Goal: Information Seeking & Learning: Learn about a topic

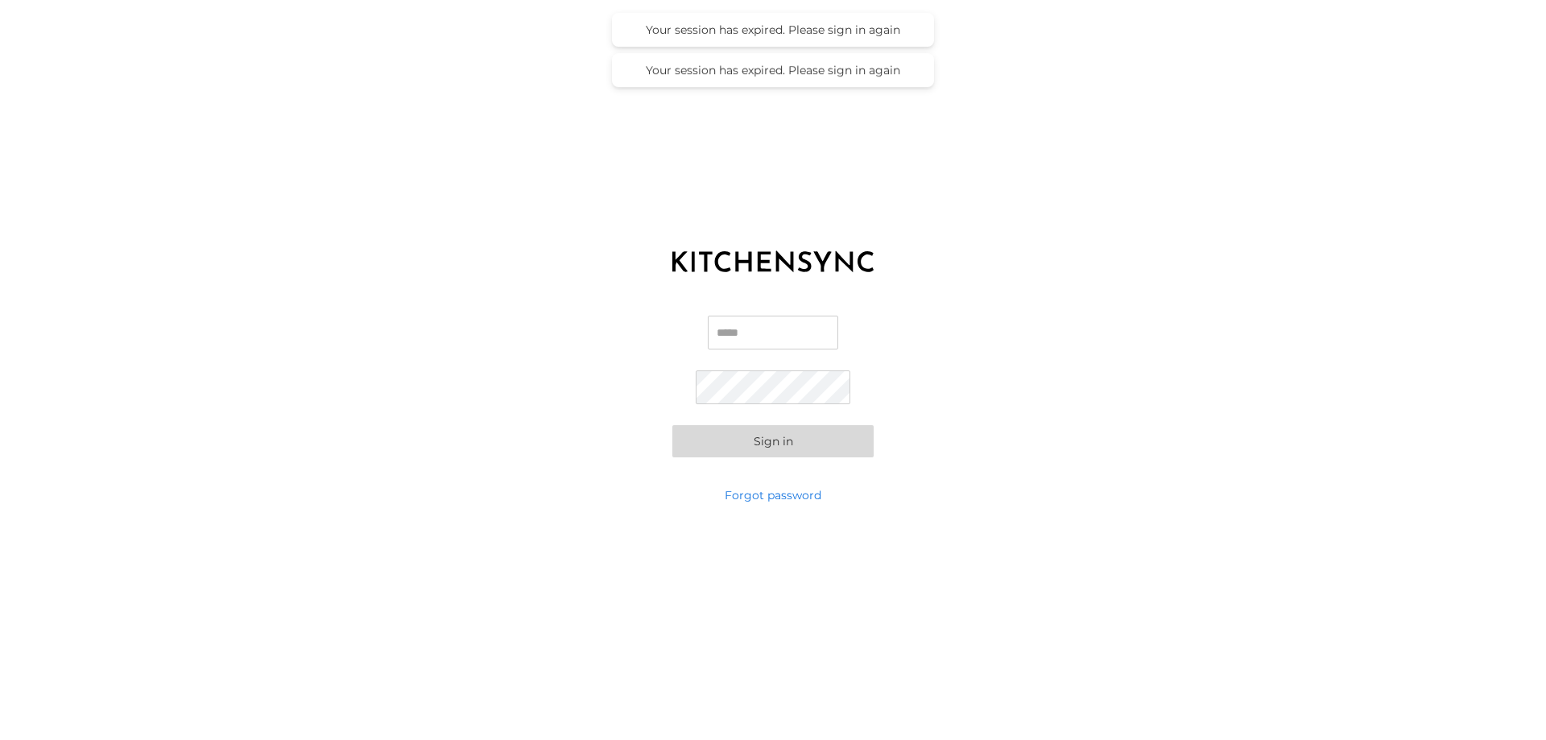
type input "**********"
click at [799, 444] on button "Sign in" at bounding box center [772, 441] width 201 height 32
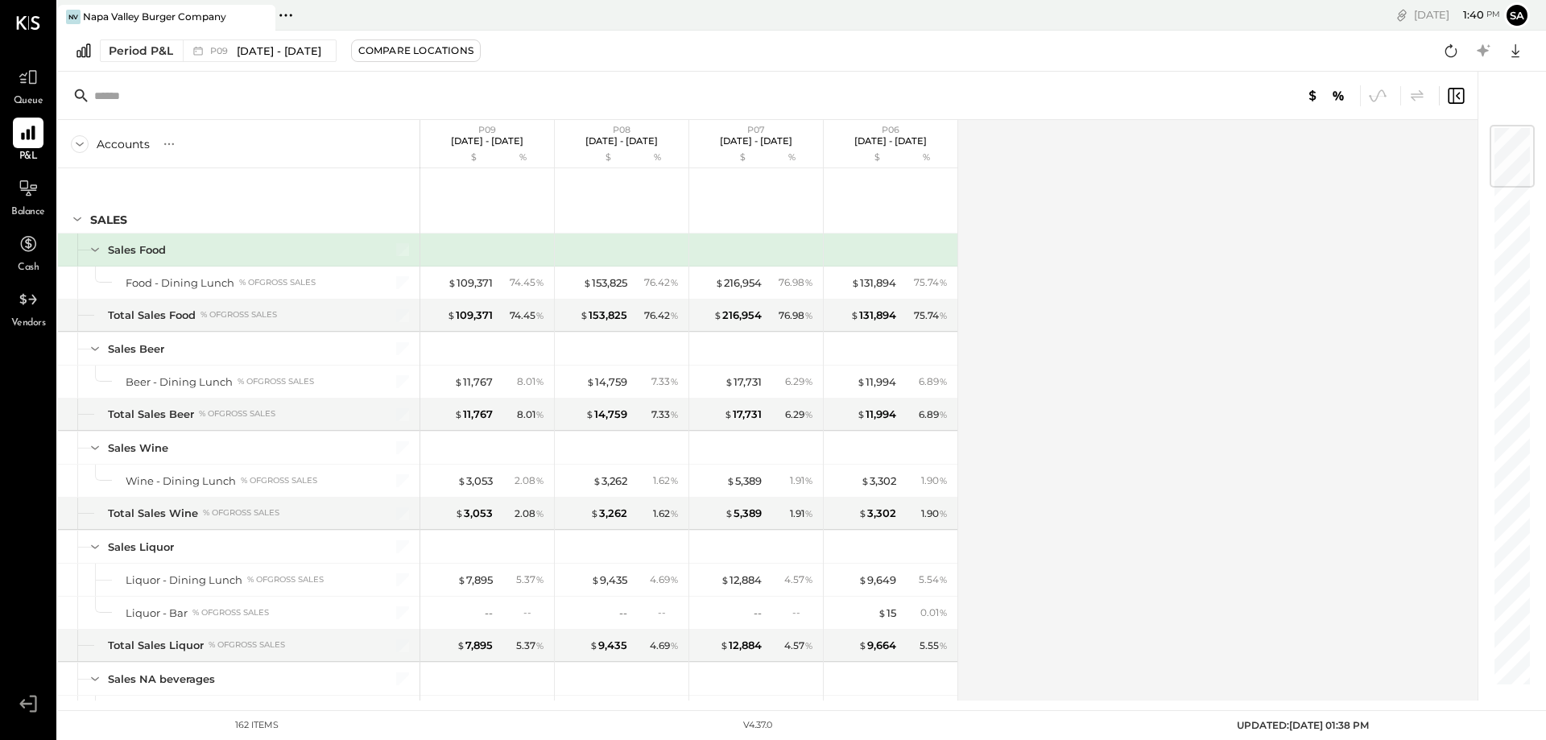
click at [96, 136] on div "Accounts S % GL" at bounding box center [239, 144] width 362 height 48
click at [87, 146] on icon at bounding box center [80, 144] width 18 height 18
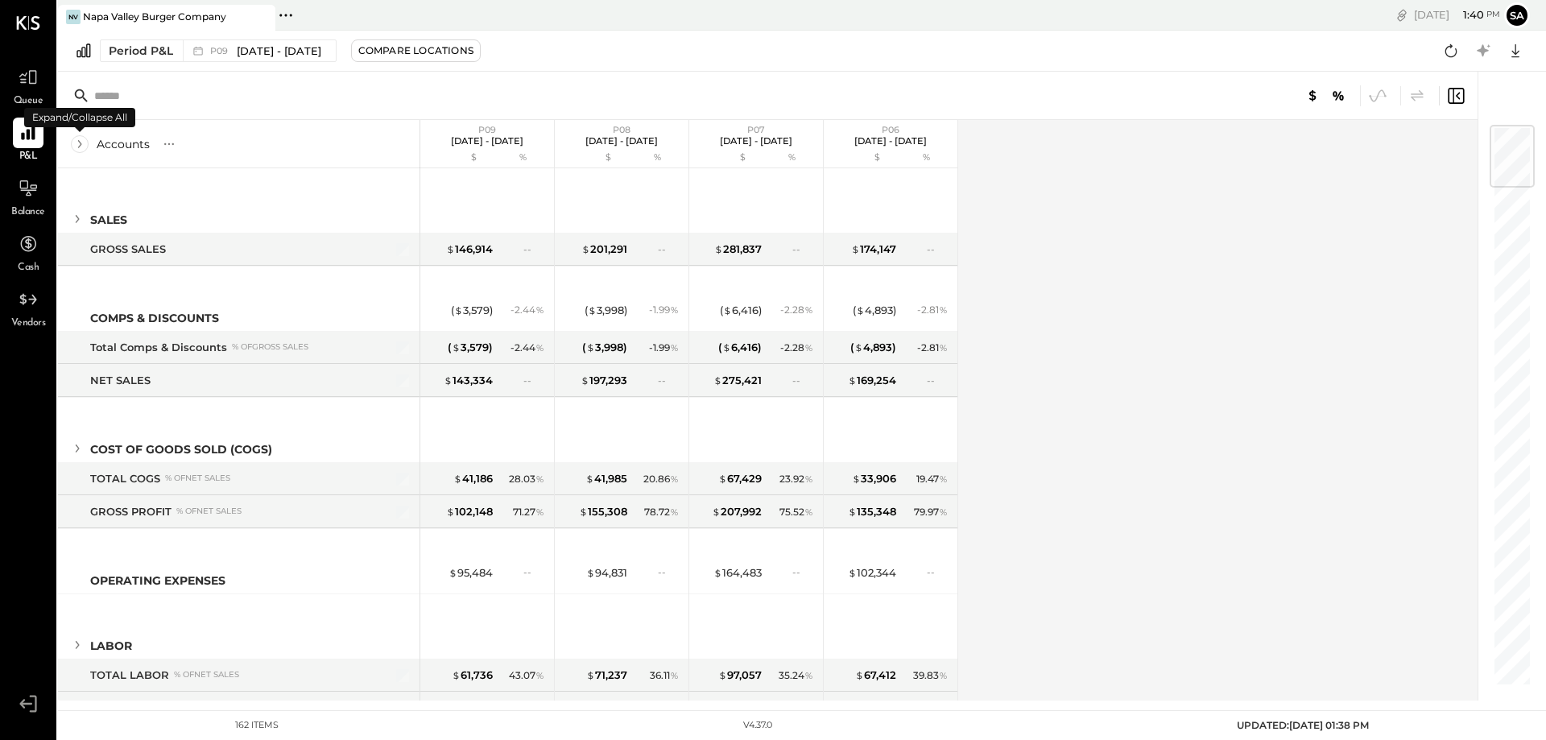
click at [82, 146] on icon at bounding box center [80, 144] width 18 height 18
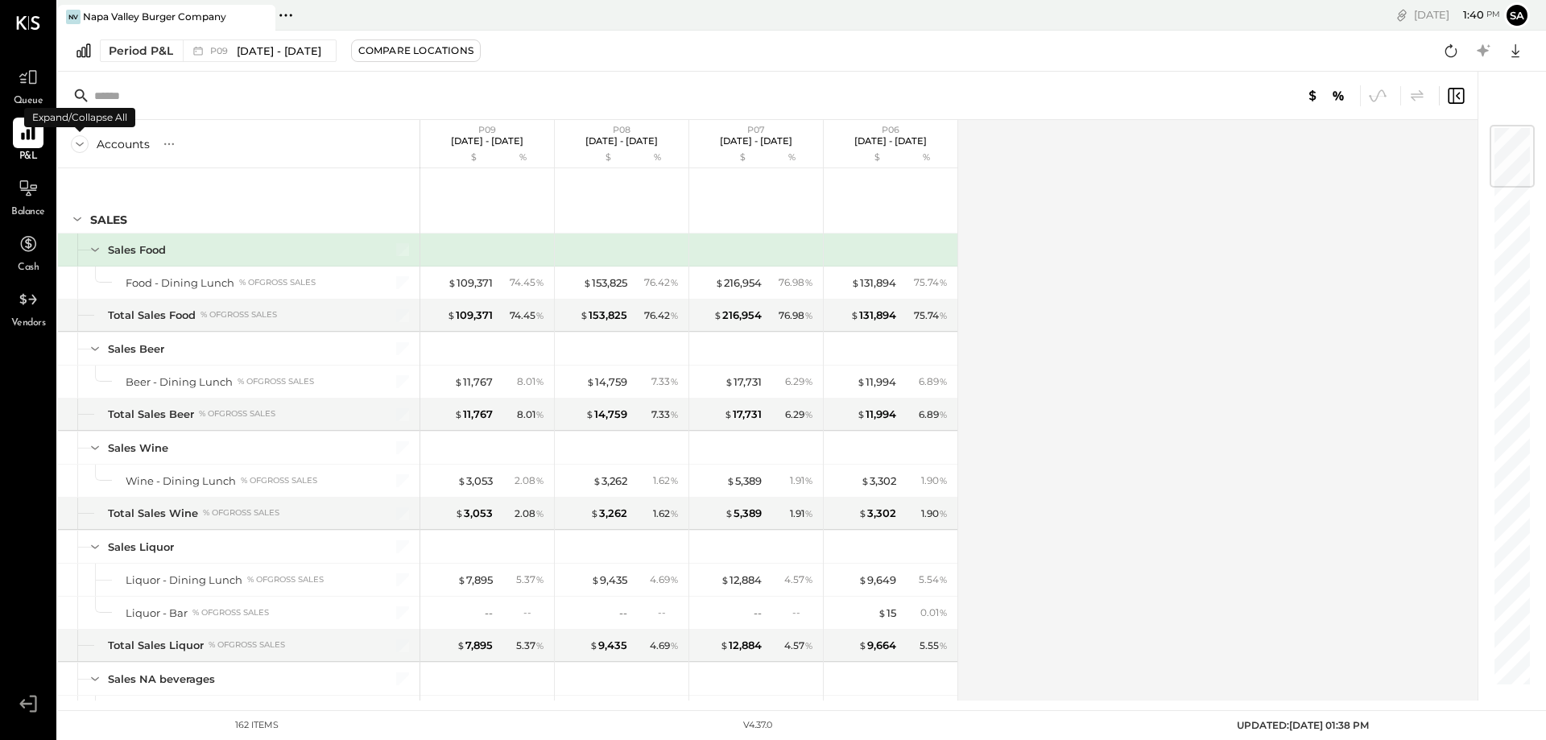
click at [82, 146] on icon at bounding box center [80, 144] width 18 height 18
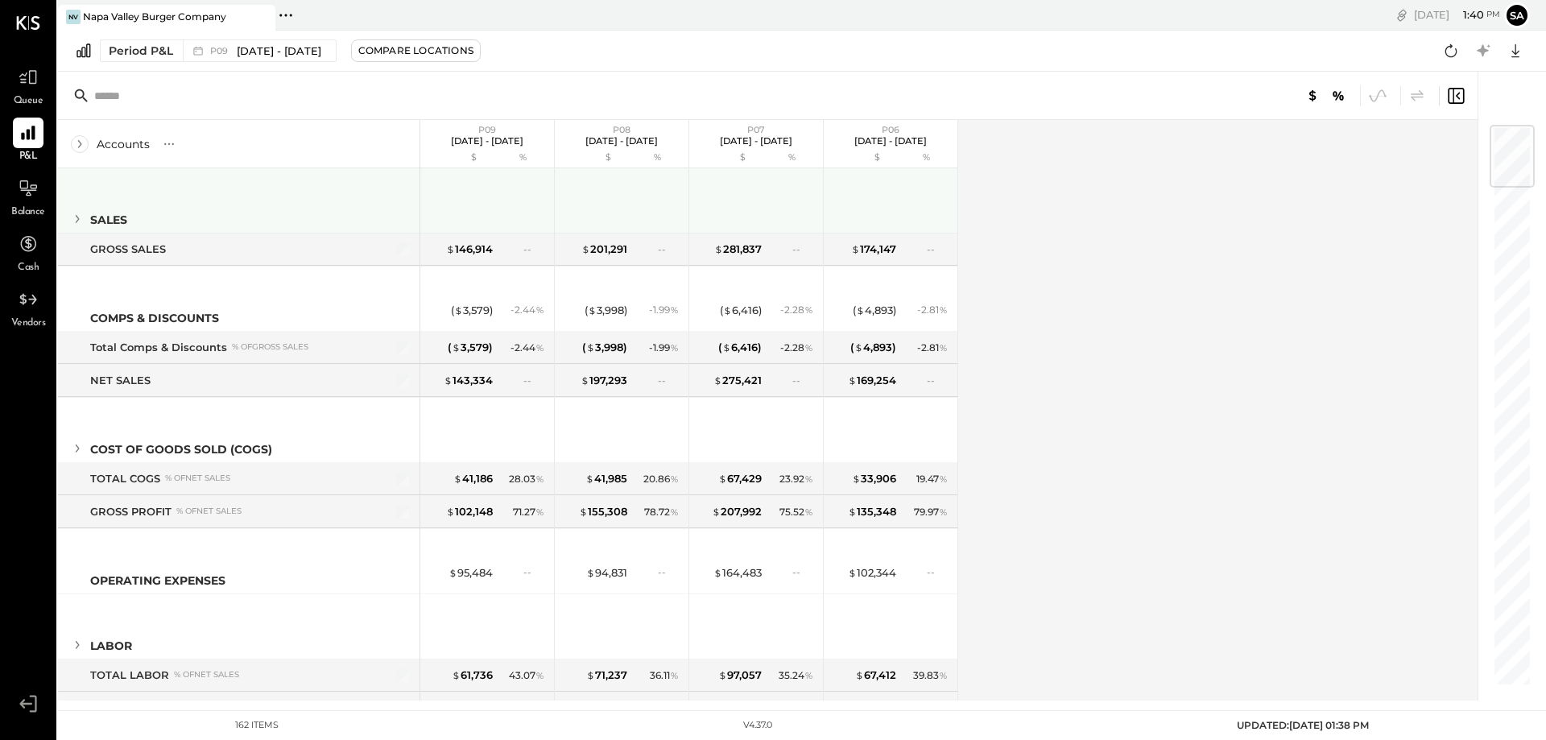
click at [77, 213] on icon at bounding box center [77, 219] width 18 height 18
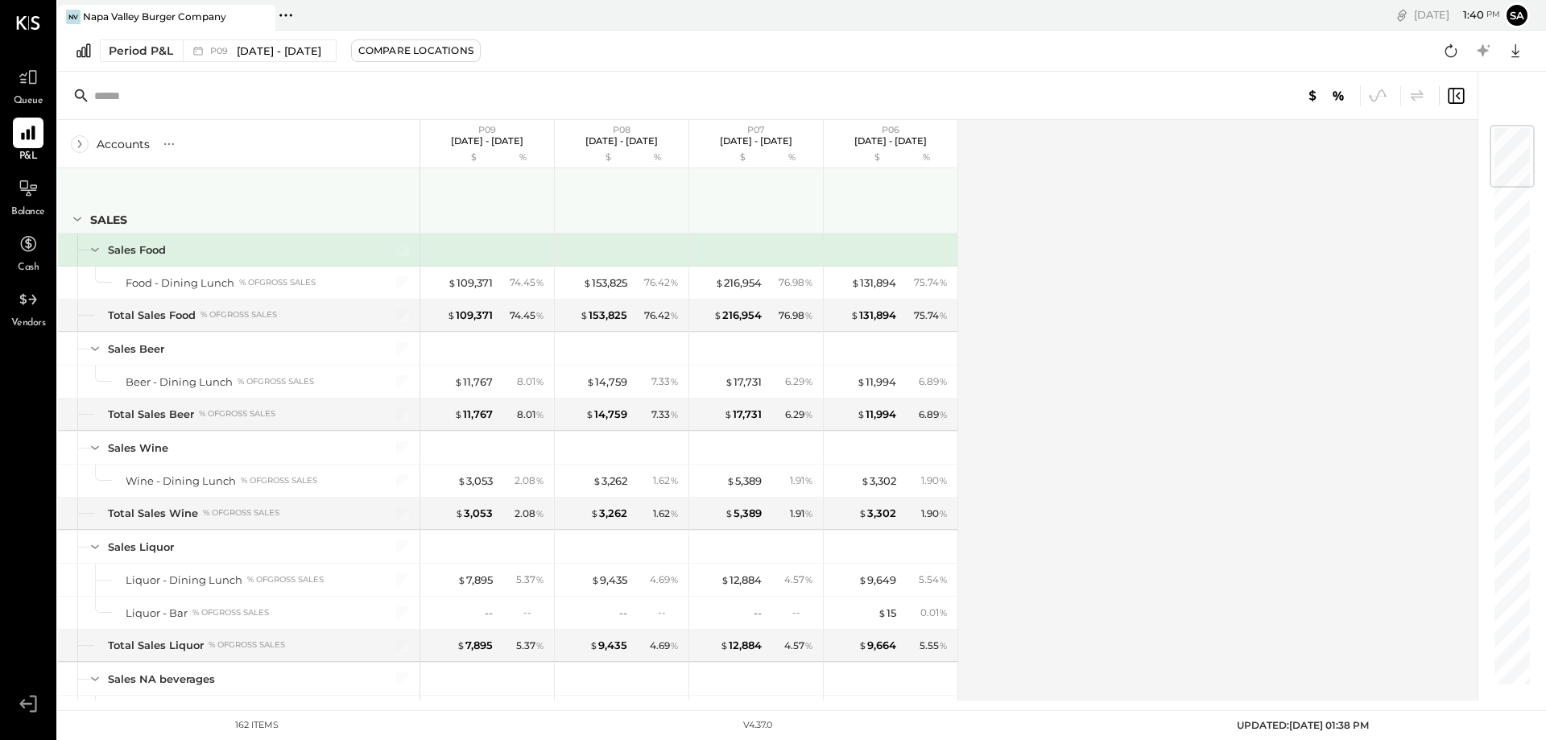
click at [77, 213] on icon at bounding box center [77, 219] width 18 height 18
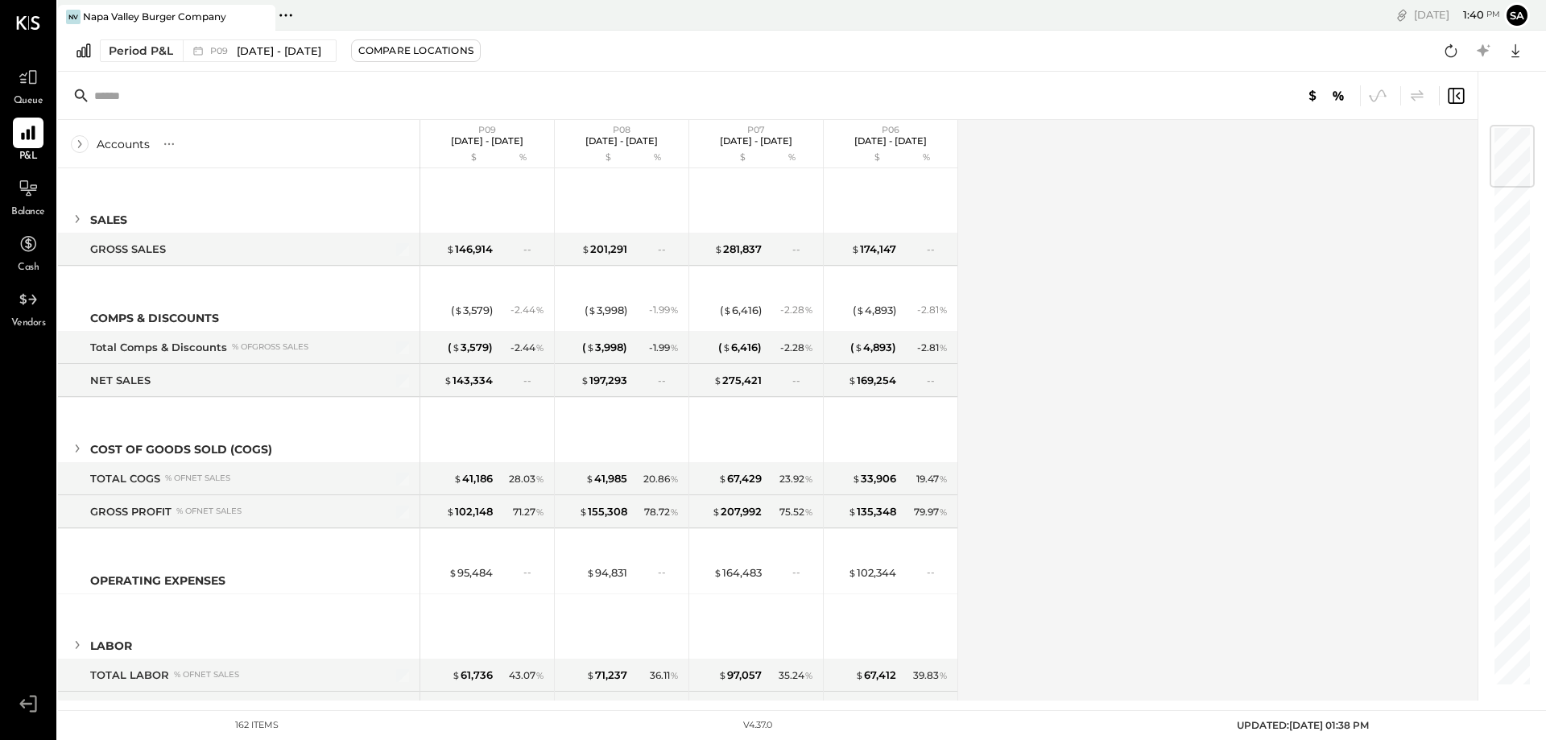
click at [80, 139] on icon at bounding box center [80, 144] width 18 height 18
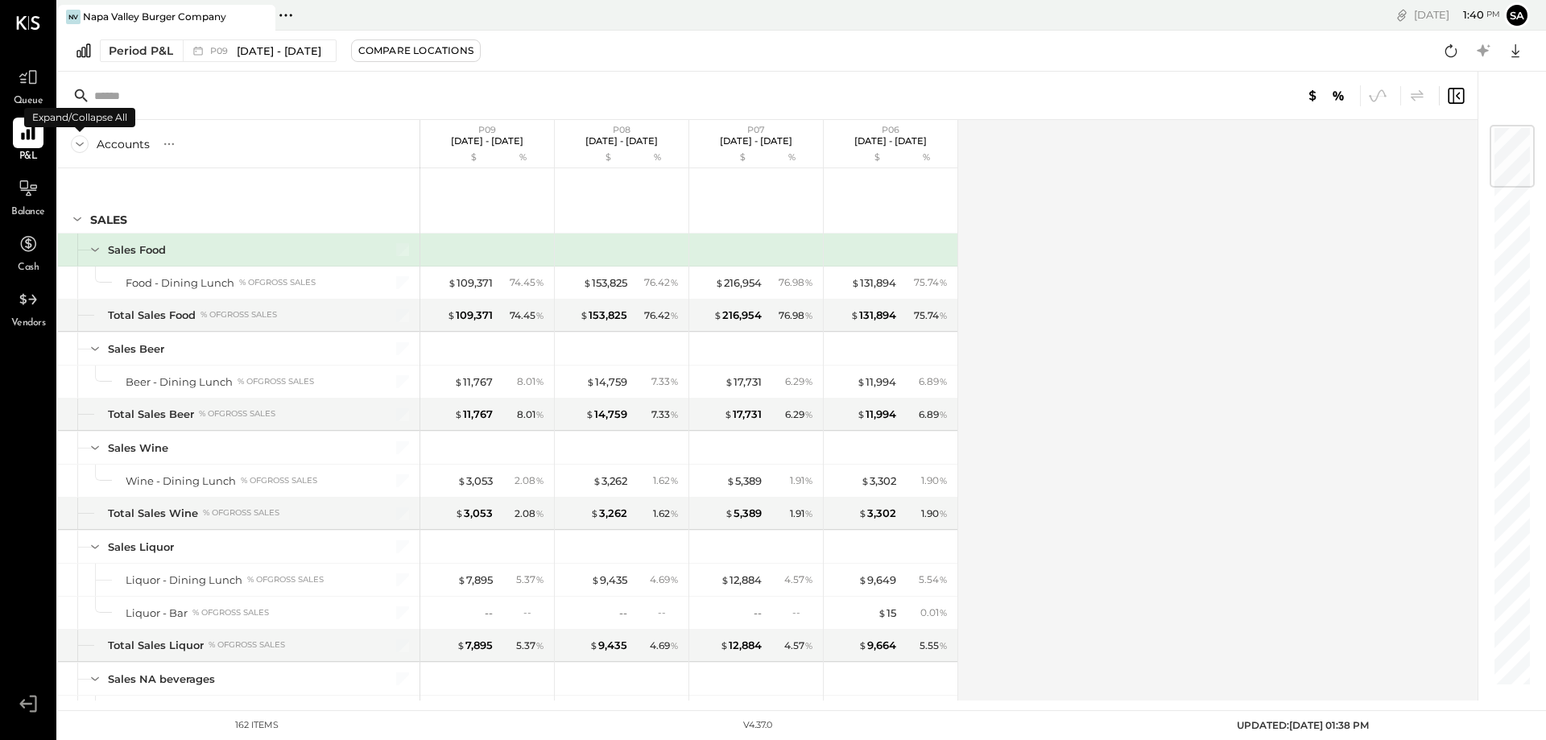
click at [82, 149] on icon at bounding box center [80, 144] width 18 height 18
